Goal: Information Seeking & Learning: Compare options

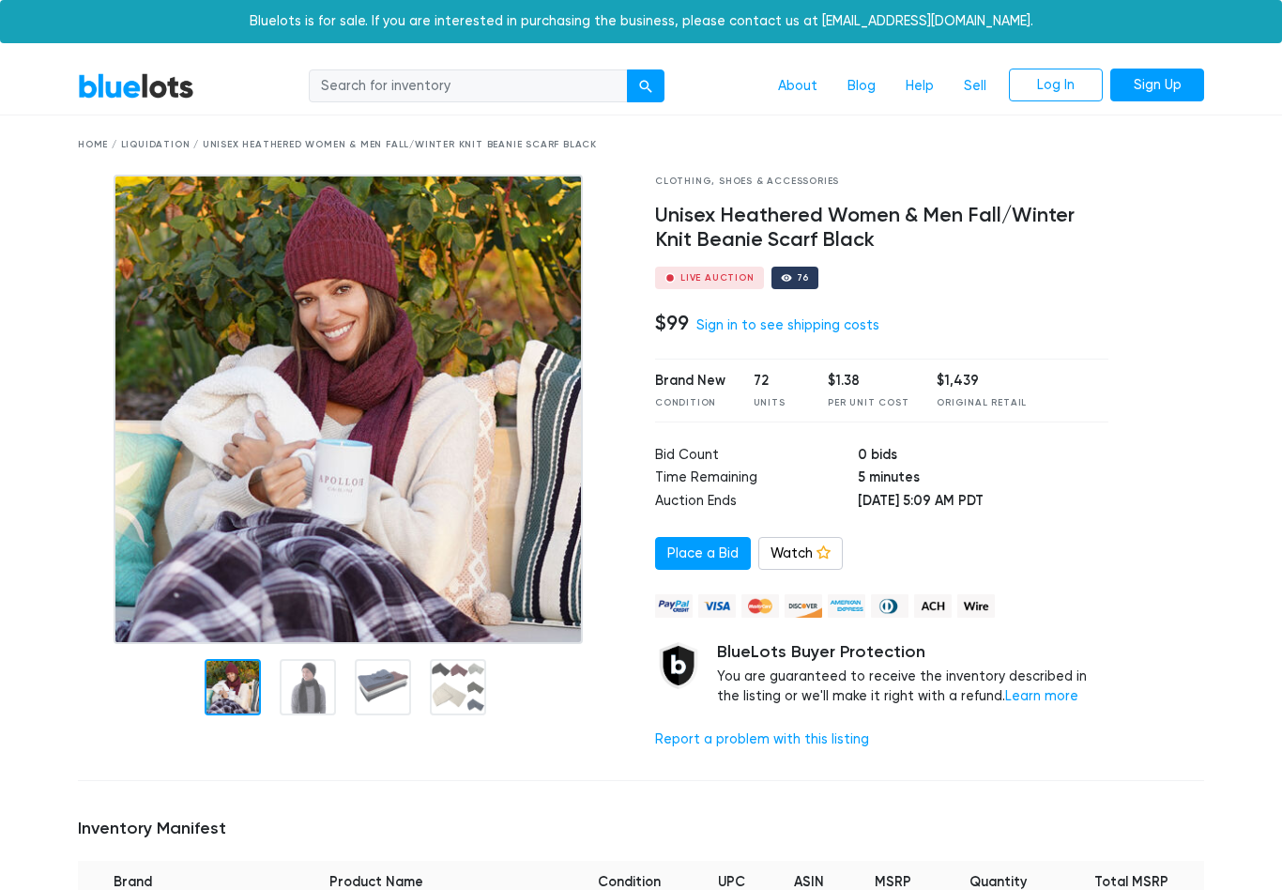
click at [303, 681] on div at bounding box center [308, 687] width 56 height 56
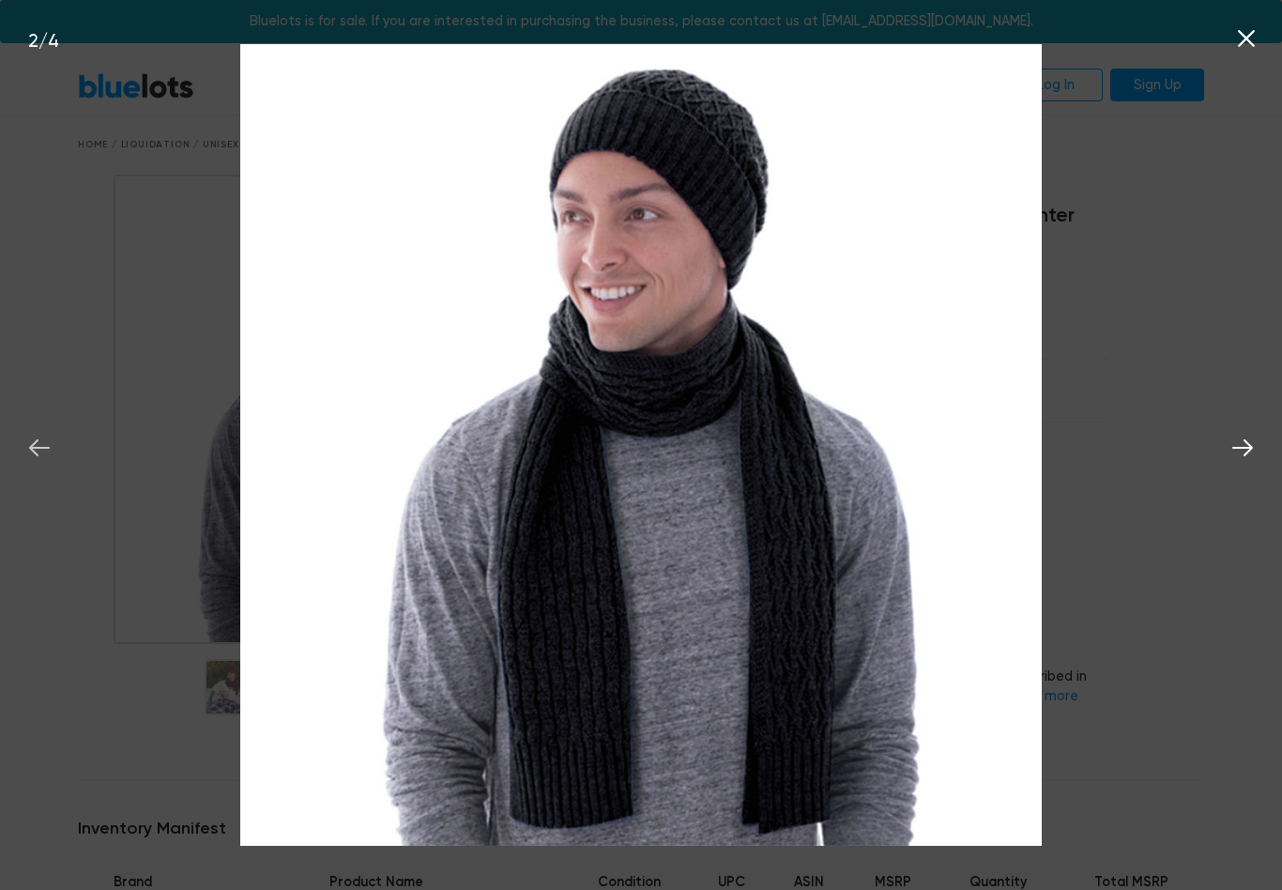
click at [49, 447] on icon at bounding box center [39, 448] width 28 height 28
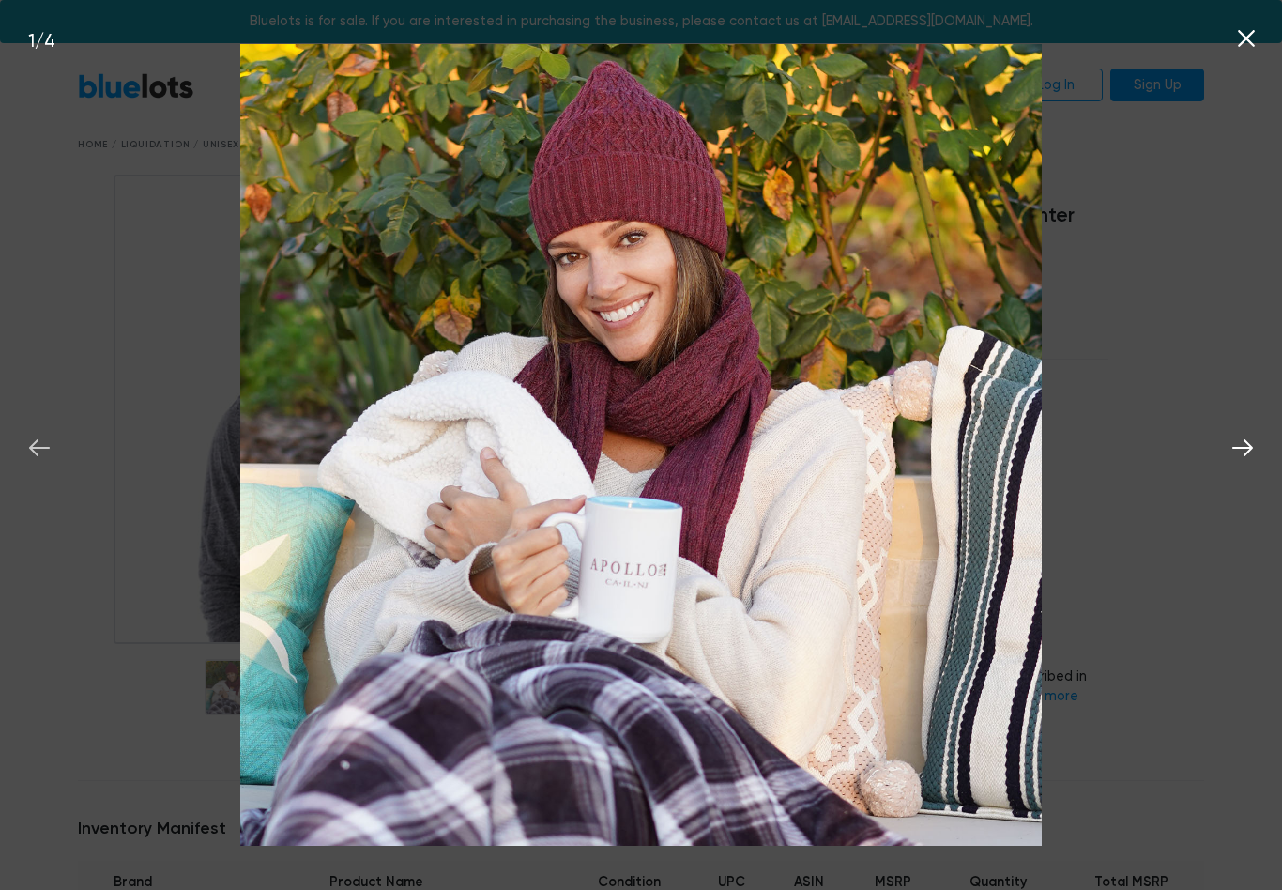
click at [28, 437] on icon at bounding box center [39, 448] width 28 height 28
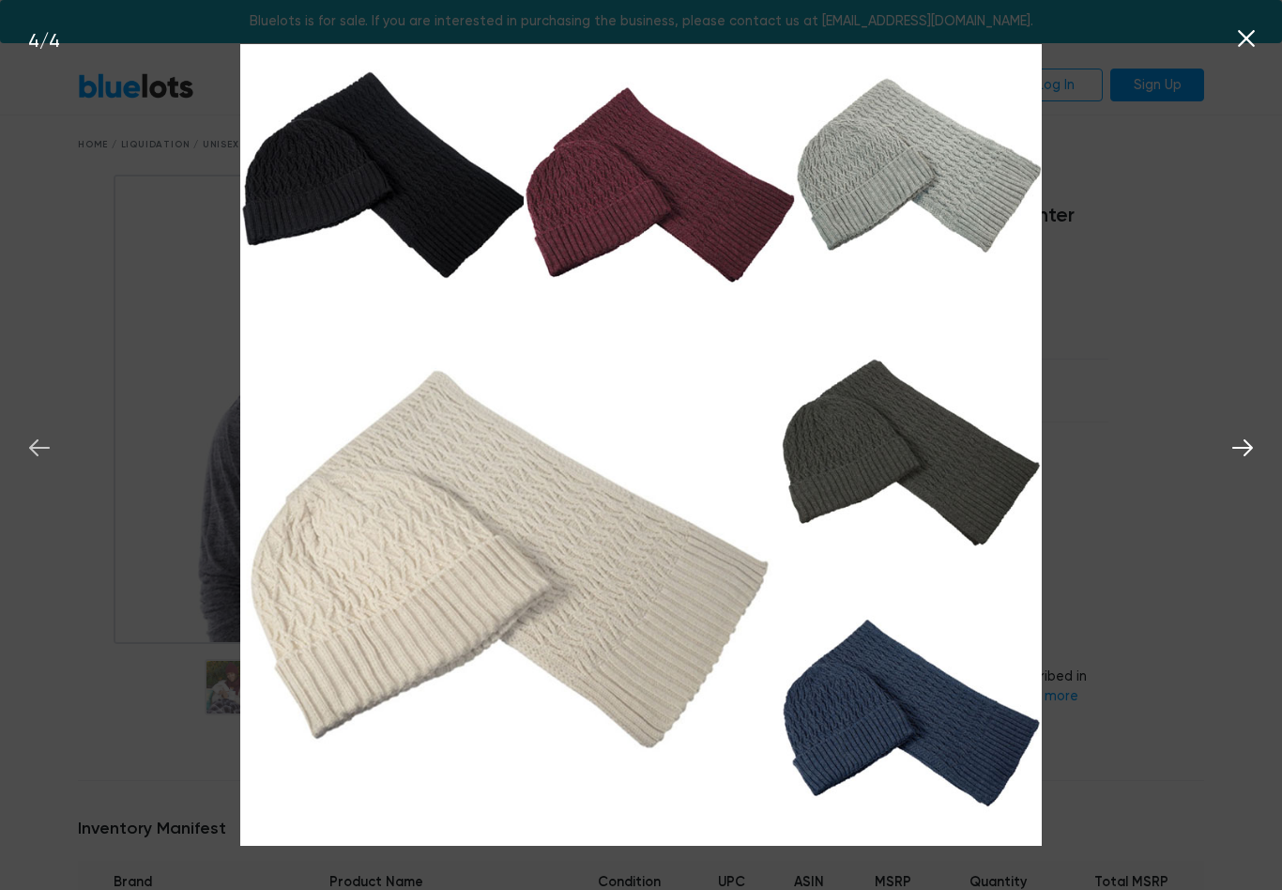
click at [30, 427] on button at bounding box center [39, 444] width 41 height 41
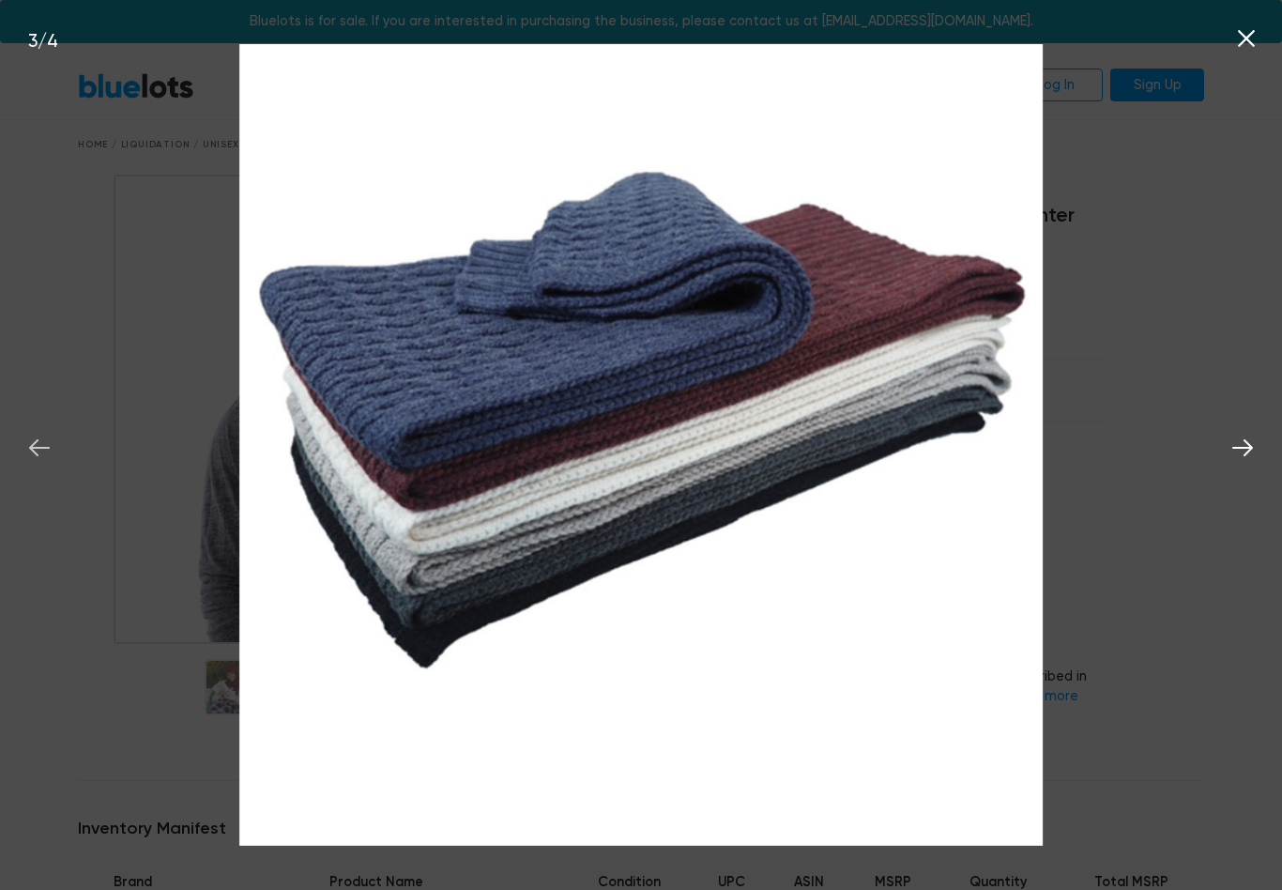
click at [34, 429] on button at bounding box center [39, 444] width 41 height 41
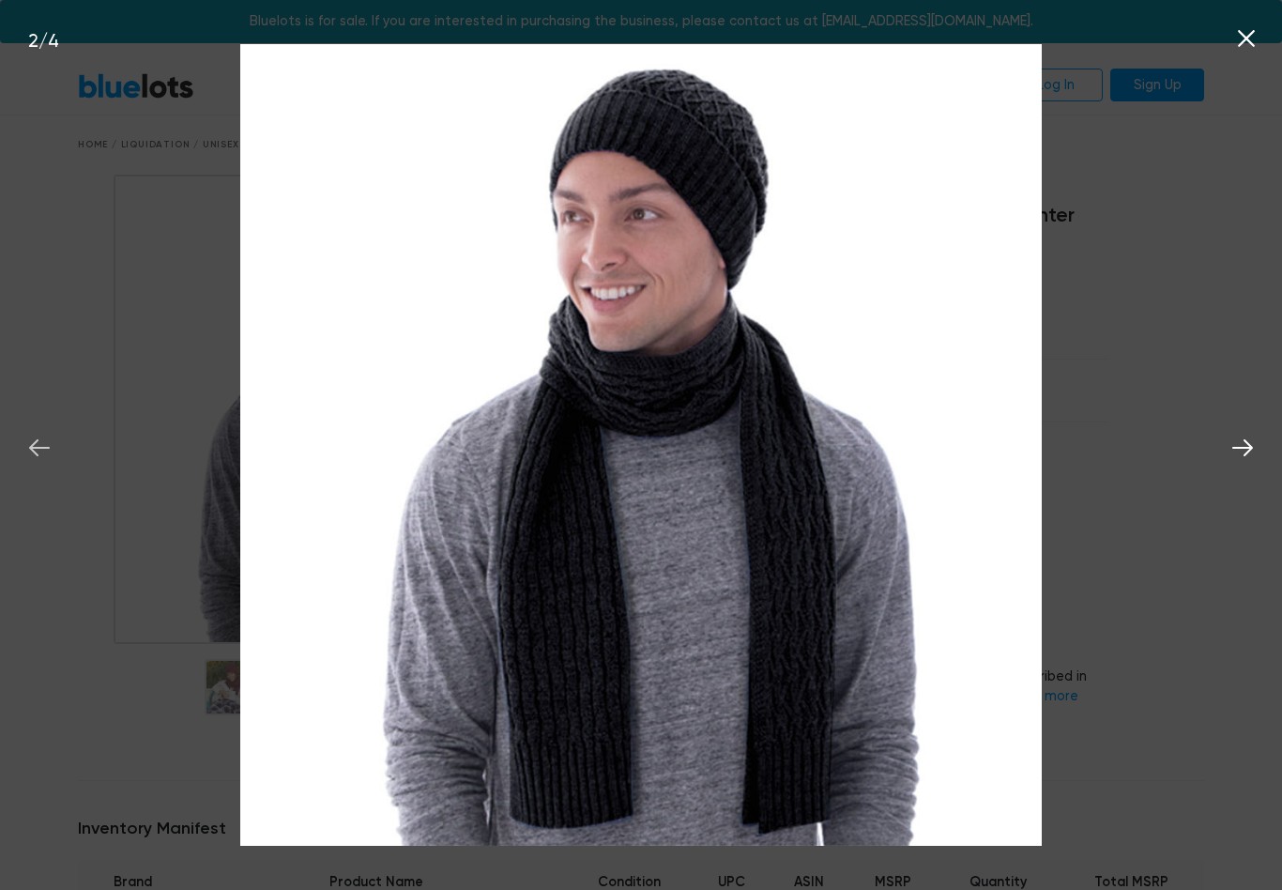
click at [37, 454] on icon at bounding box center [39, 447] width 21 height 17
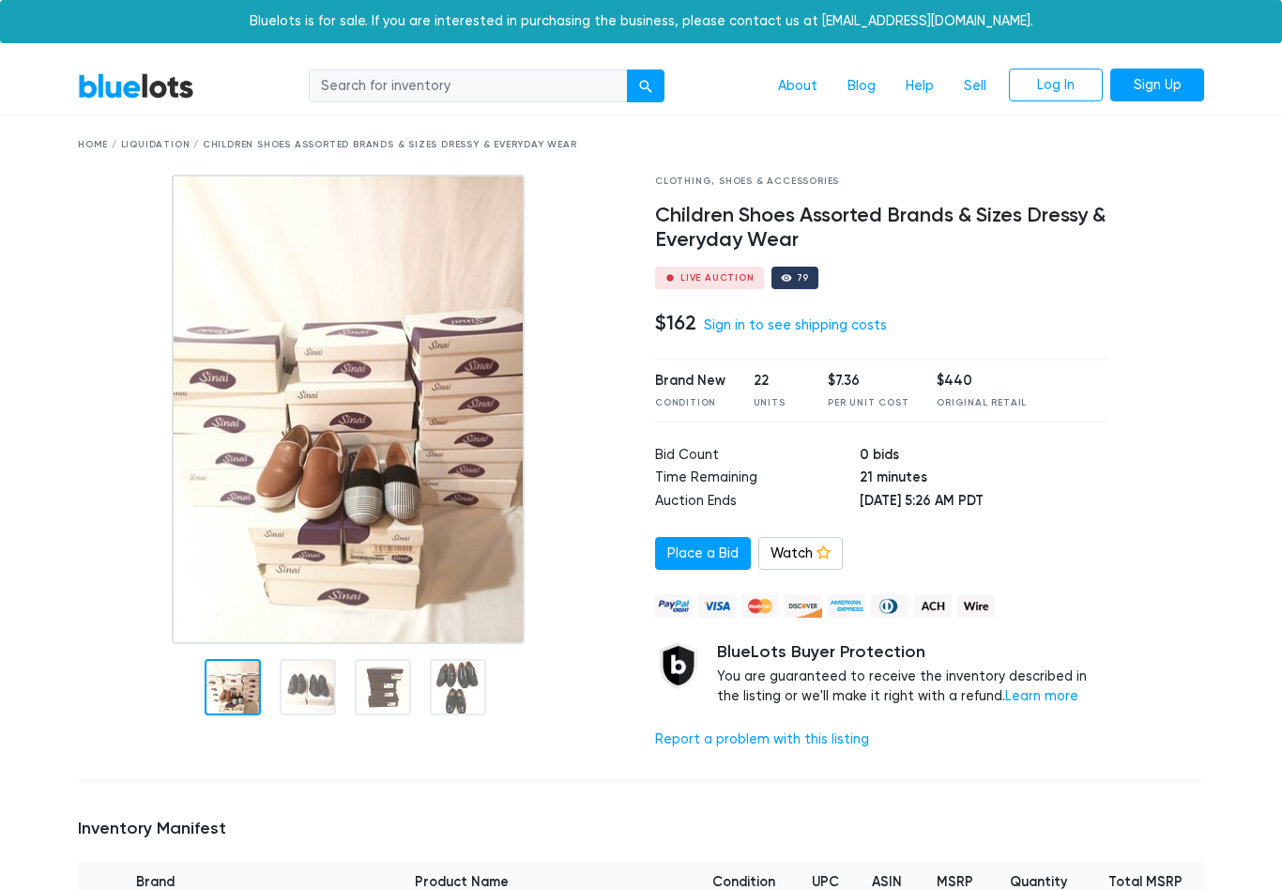
click at [307, 483] on img at bounding box center [348, 409] width 353 height 469
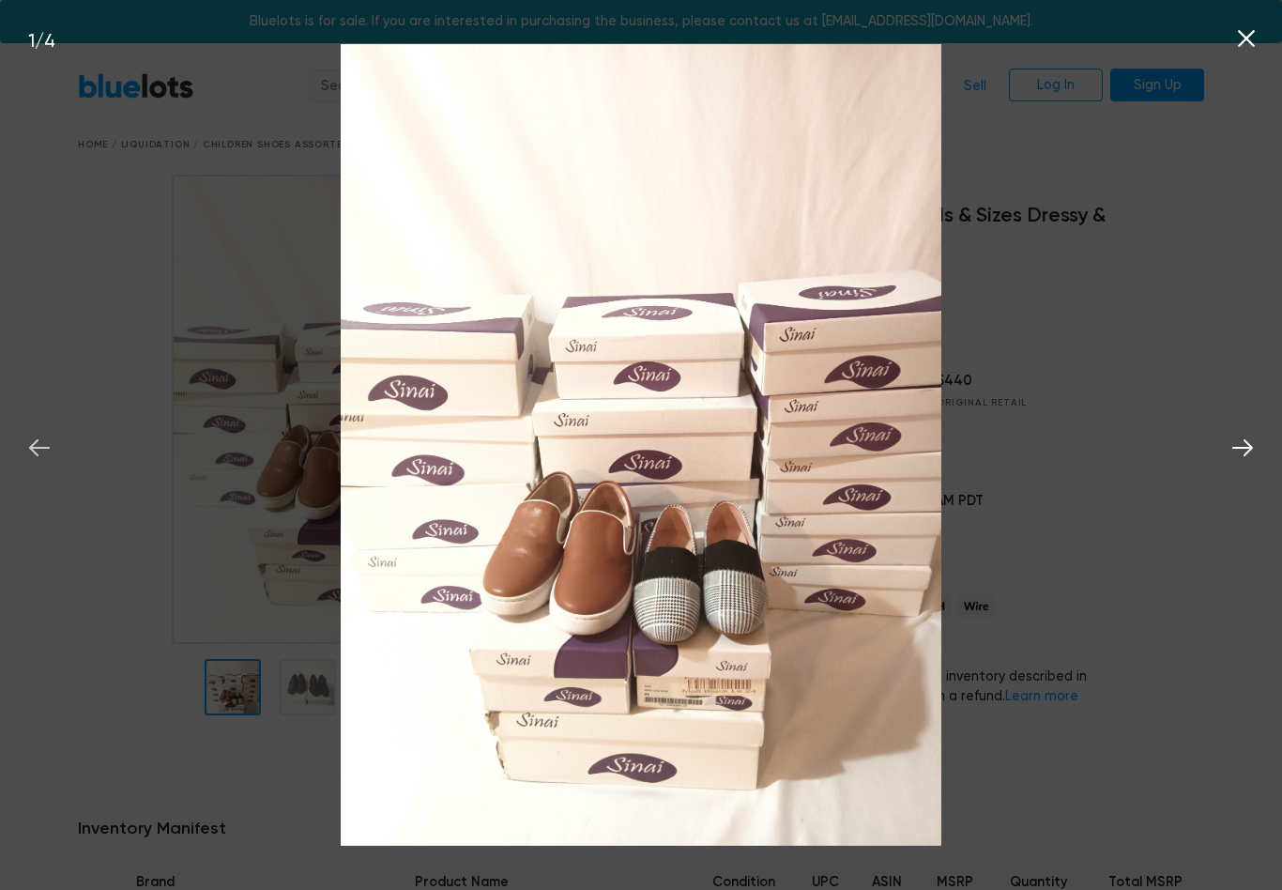
click at [37, 450] on icon at bounding box center [39, 447] width 21 height 17
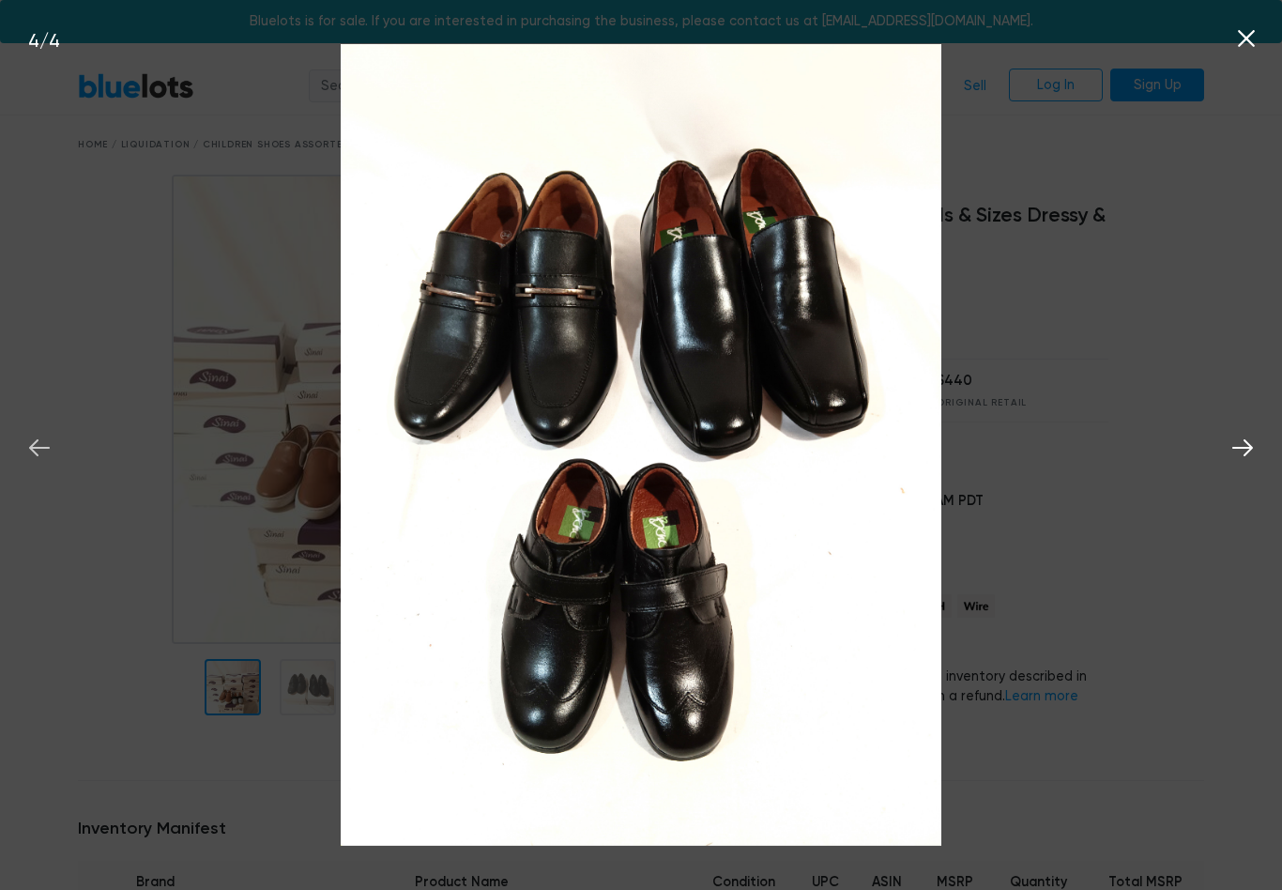
click at [46, 445] on icon at bounding box center [39, 448] width 28 height 28
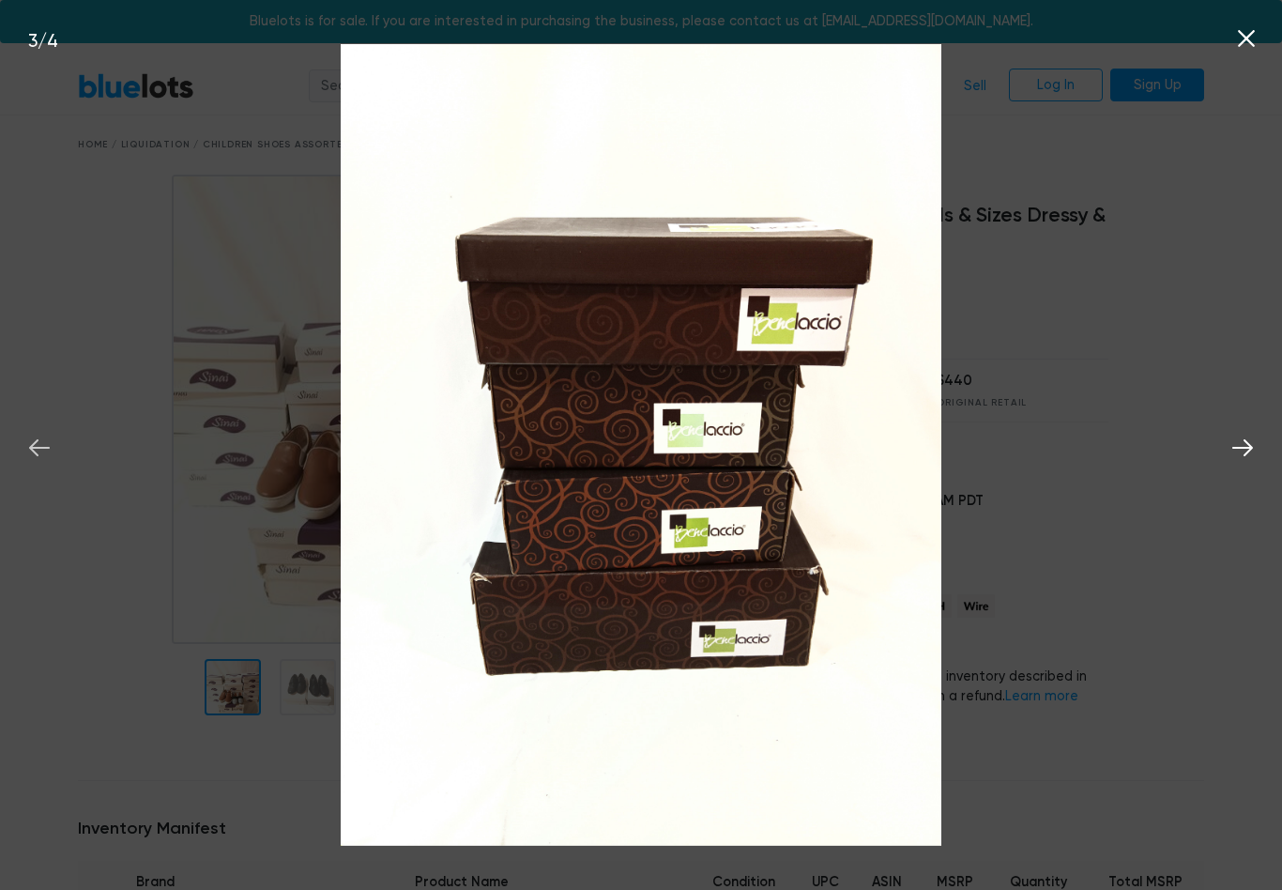
click at [38, 441] on icon at bounding box center [39, 447] width 21 height 17
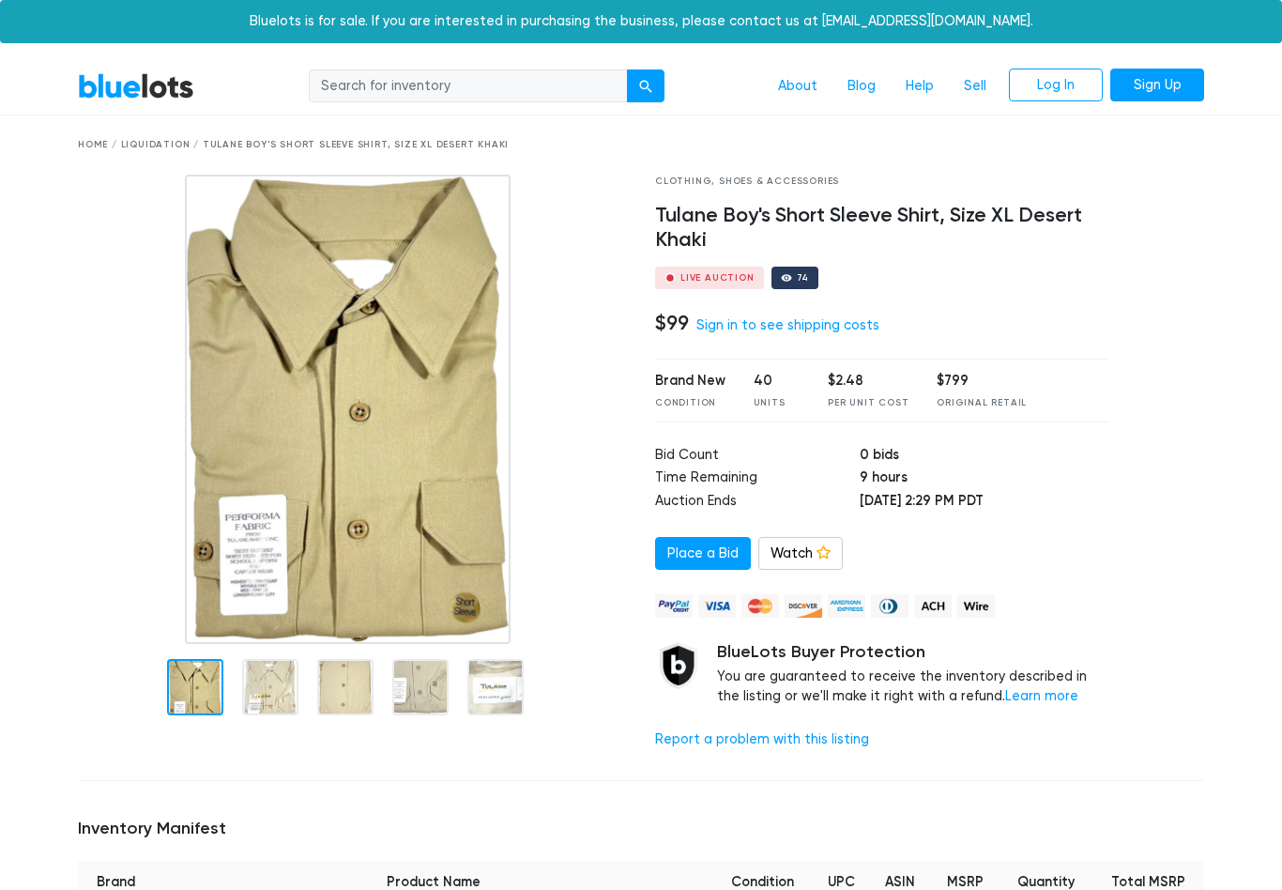
click at [297, 462] on img at bounding box center [348, 409] width 326 height 469
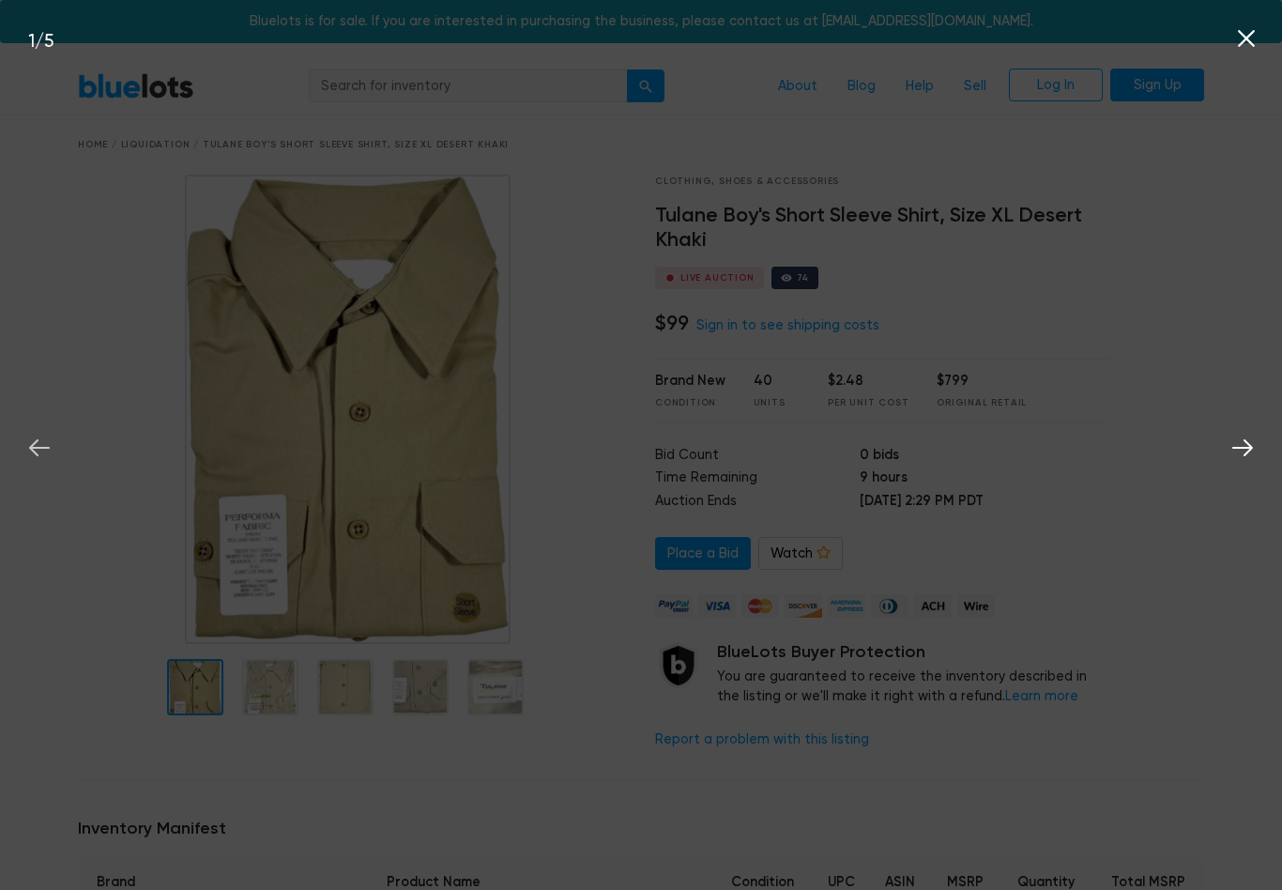
click at [23, 454] on button at bounding box center [39, 444] width 41 height 41
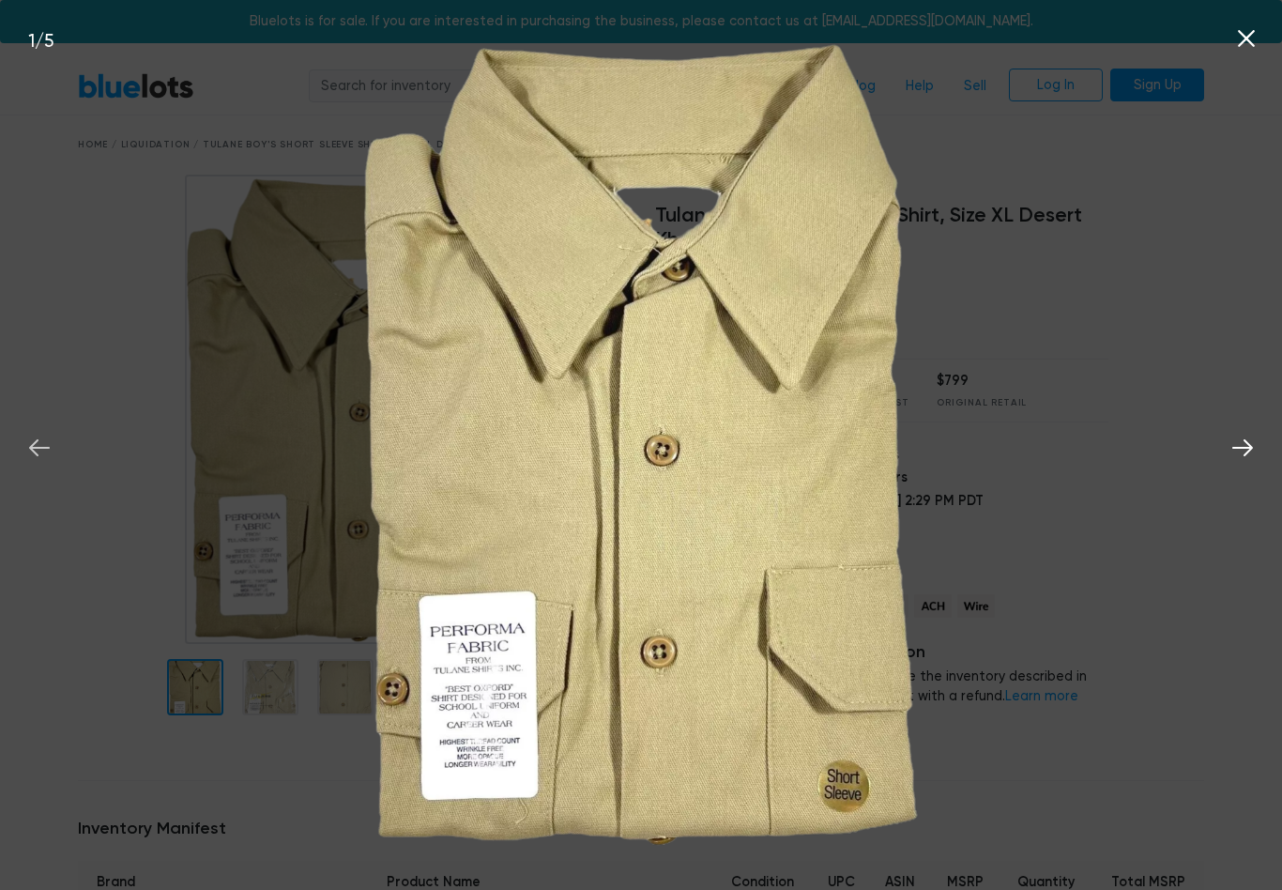
click at [33, 448] on icon at bounding box center [39, 447] width 21 height 17
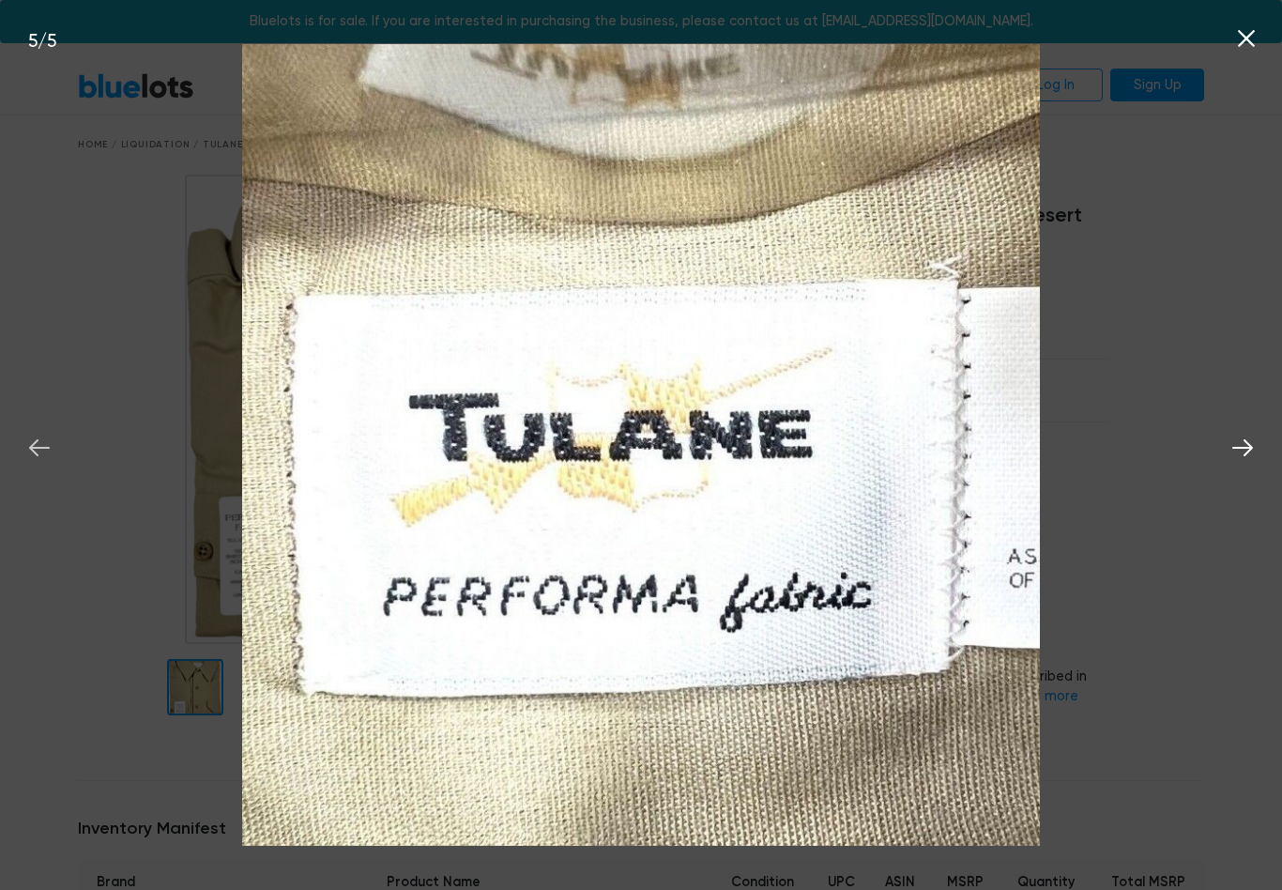
click at [30, 447] on icon at bounding box center [39, 448] width 28 height 28
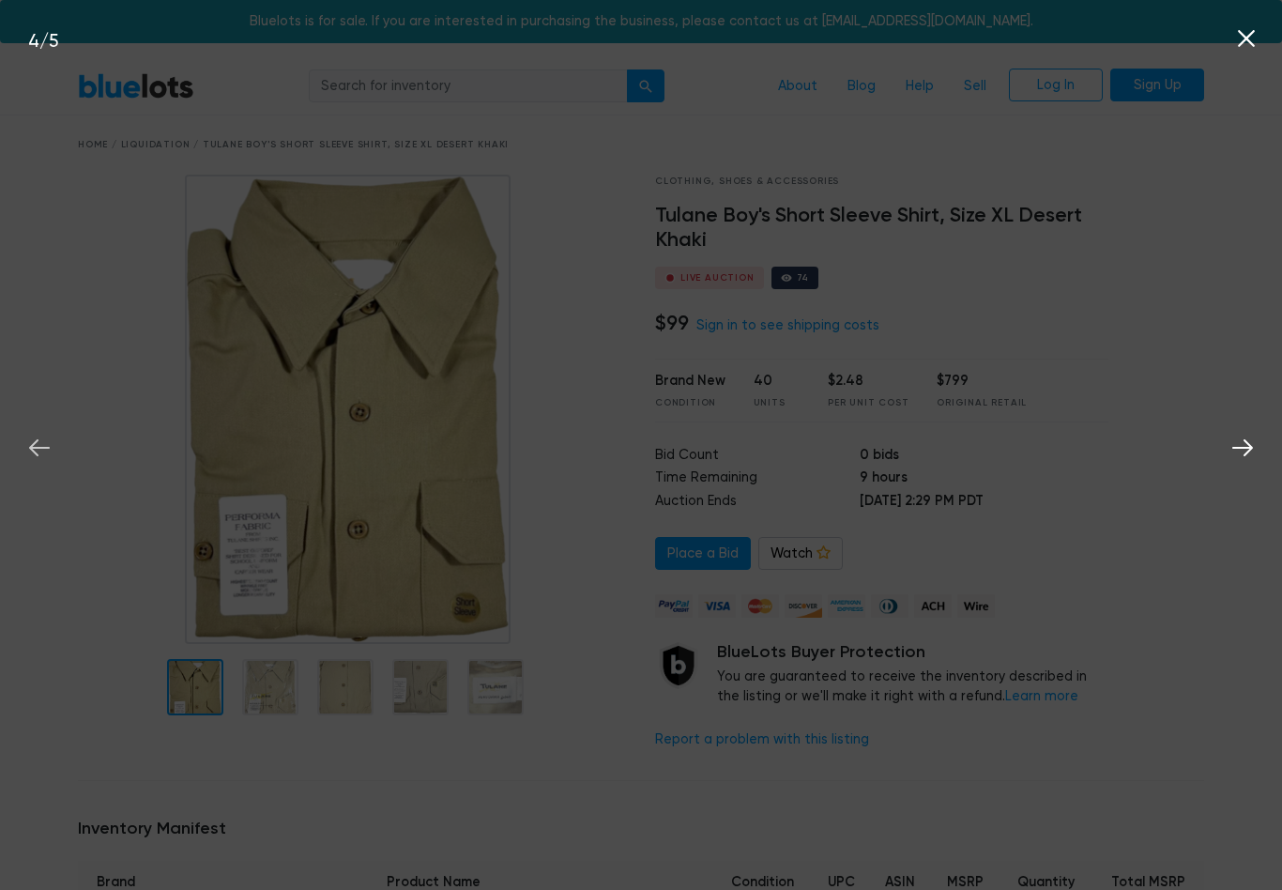
click at [23, 441] on button at bounding box center [39, 444] width 41 height 41
click at [47, 455] on icon at bounding box center [39, 448] width 28 height 28
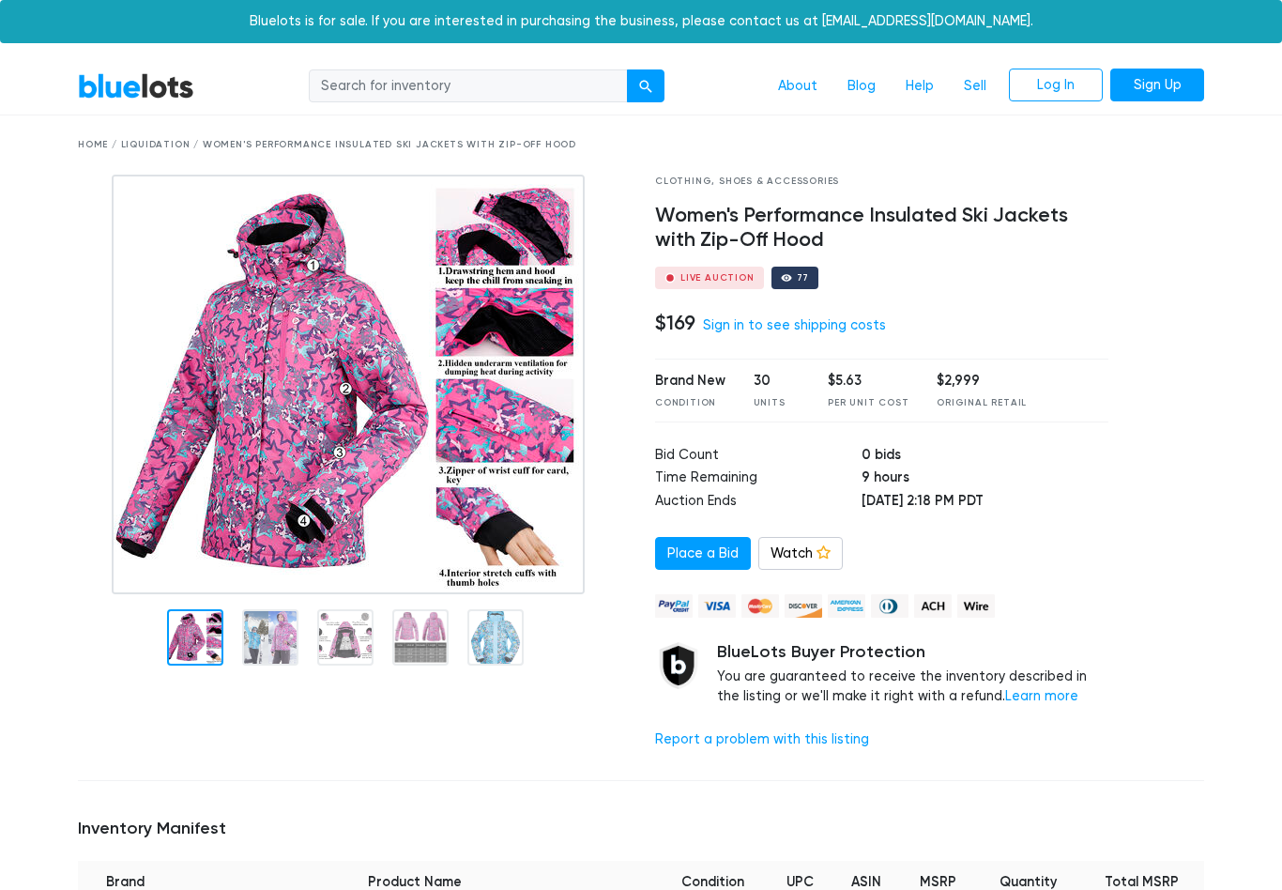
click at [199, 412] on img at bounding box center [348, 385] width 473 height 420
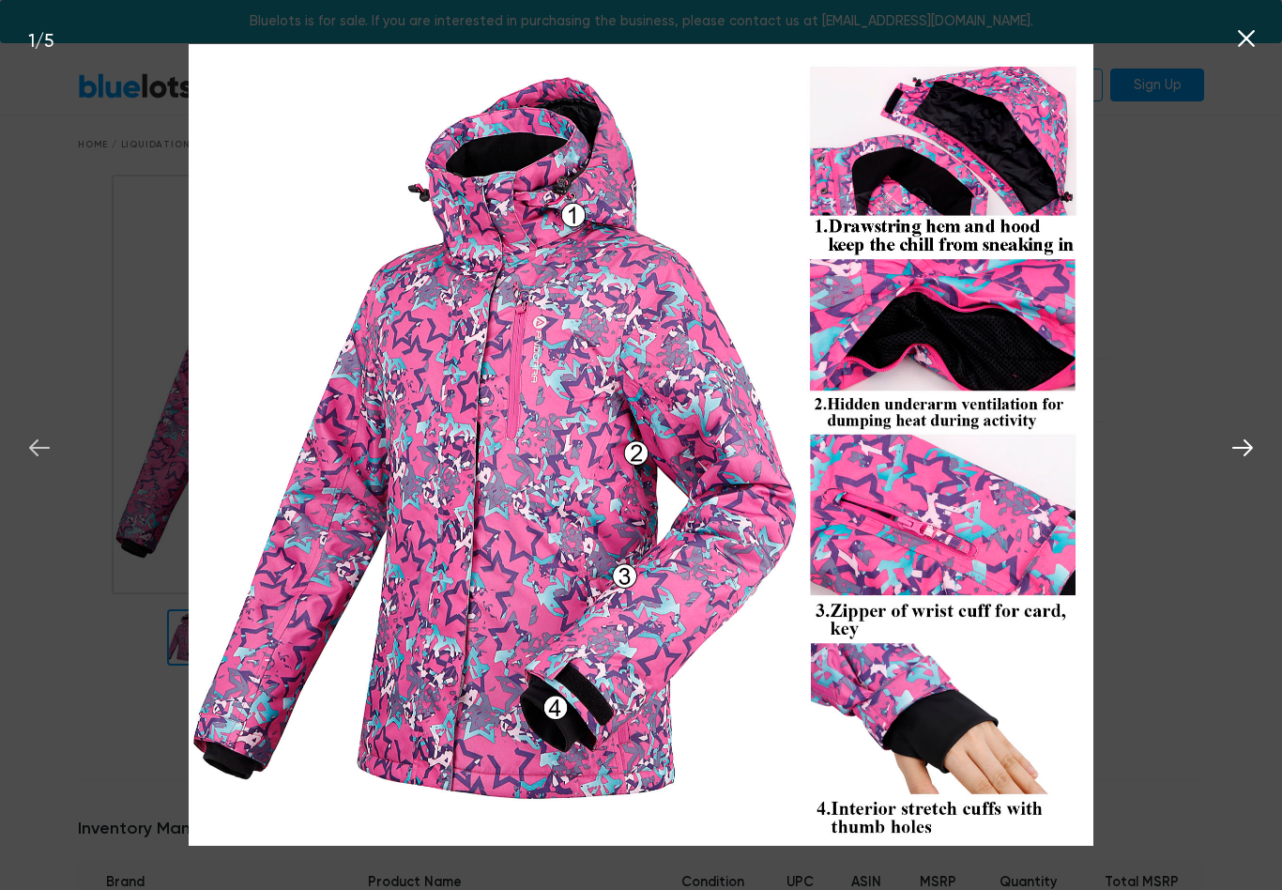
click at [32, 451] on icon at bounding box center [39, 447] width 21 height 17
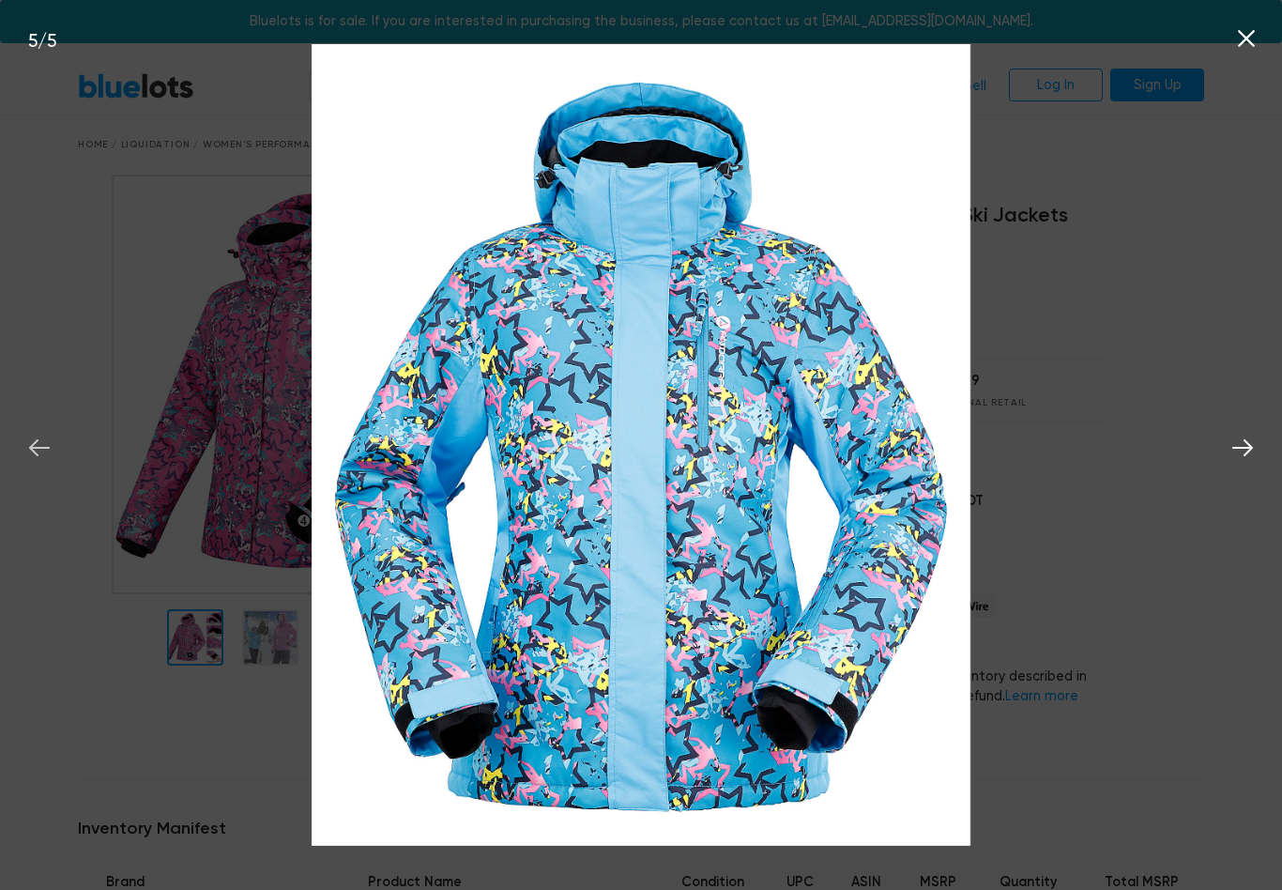
click at [29, 435] on icon at bounding box center [39, 448] width 28 height 28
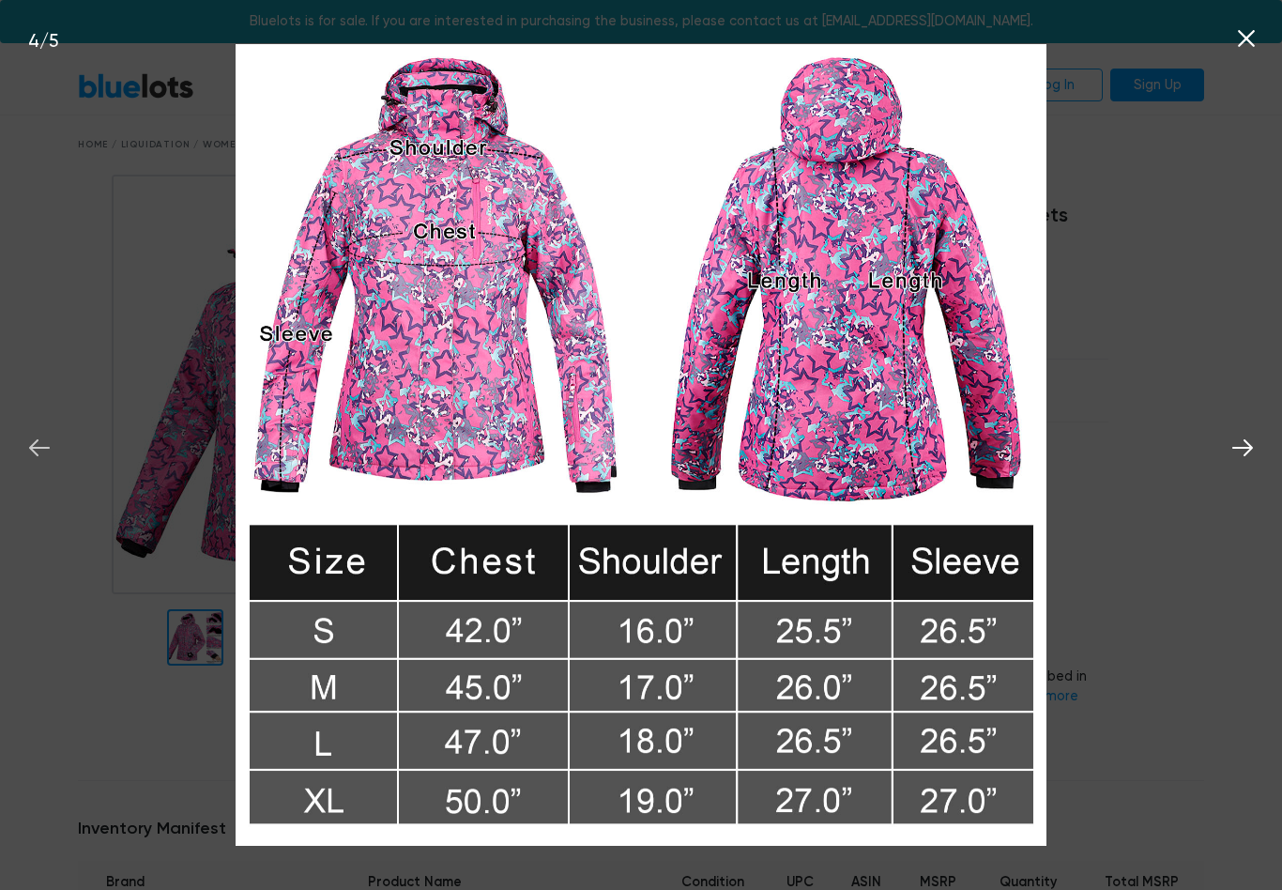
click at [42, 463] on button at bounding box center [39, 444] width 41 height 41
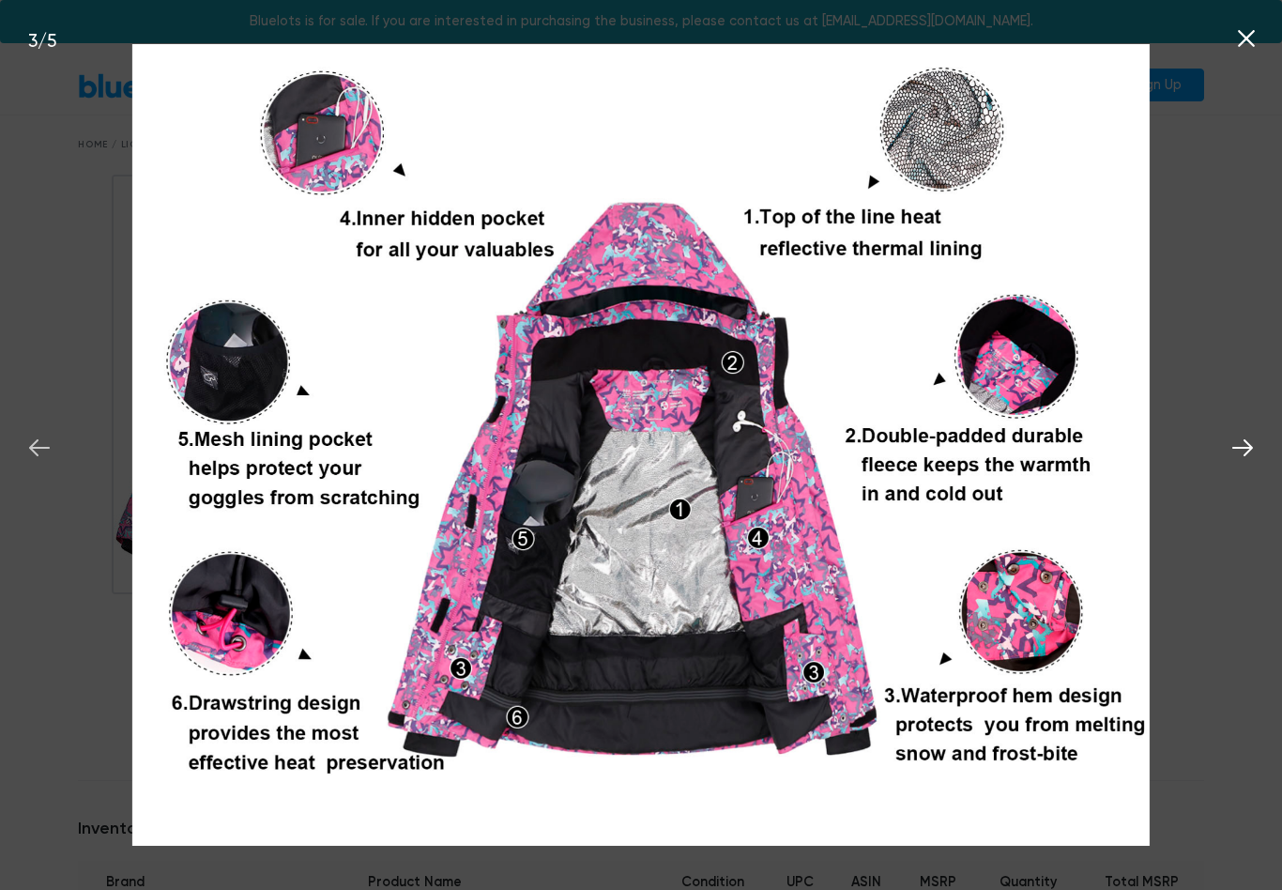
click at [47, 463] on button at bounding box center [39, 444] width 41 height 41
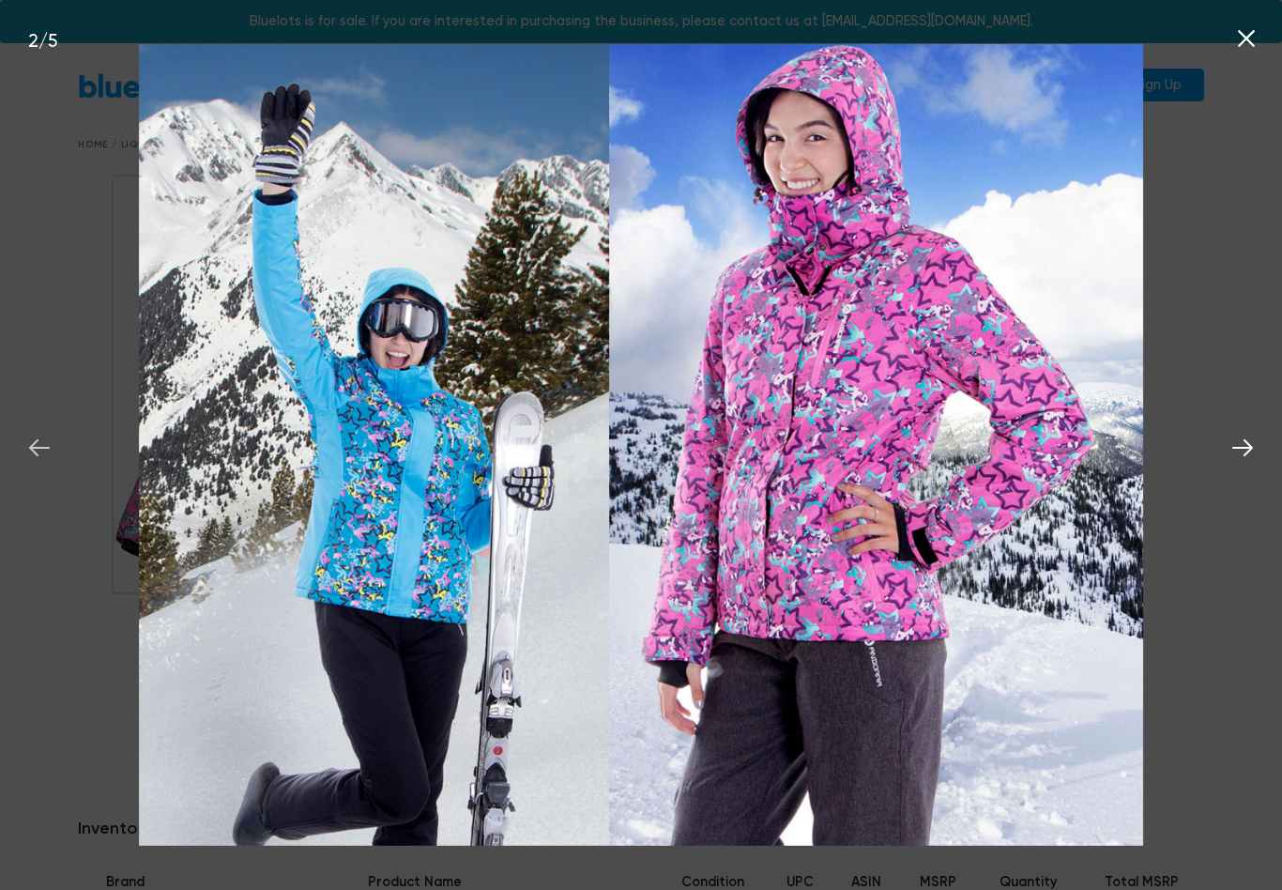
click at [35, 450] on icon at bounding box center [39, 447] width 21 height 17
